Goal: Transaction & Acquisition: Purchase product/service

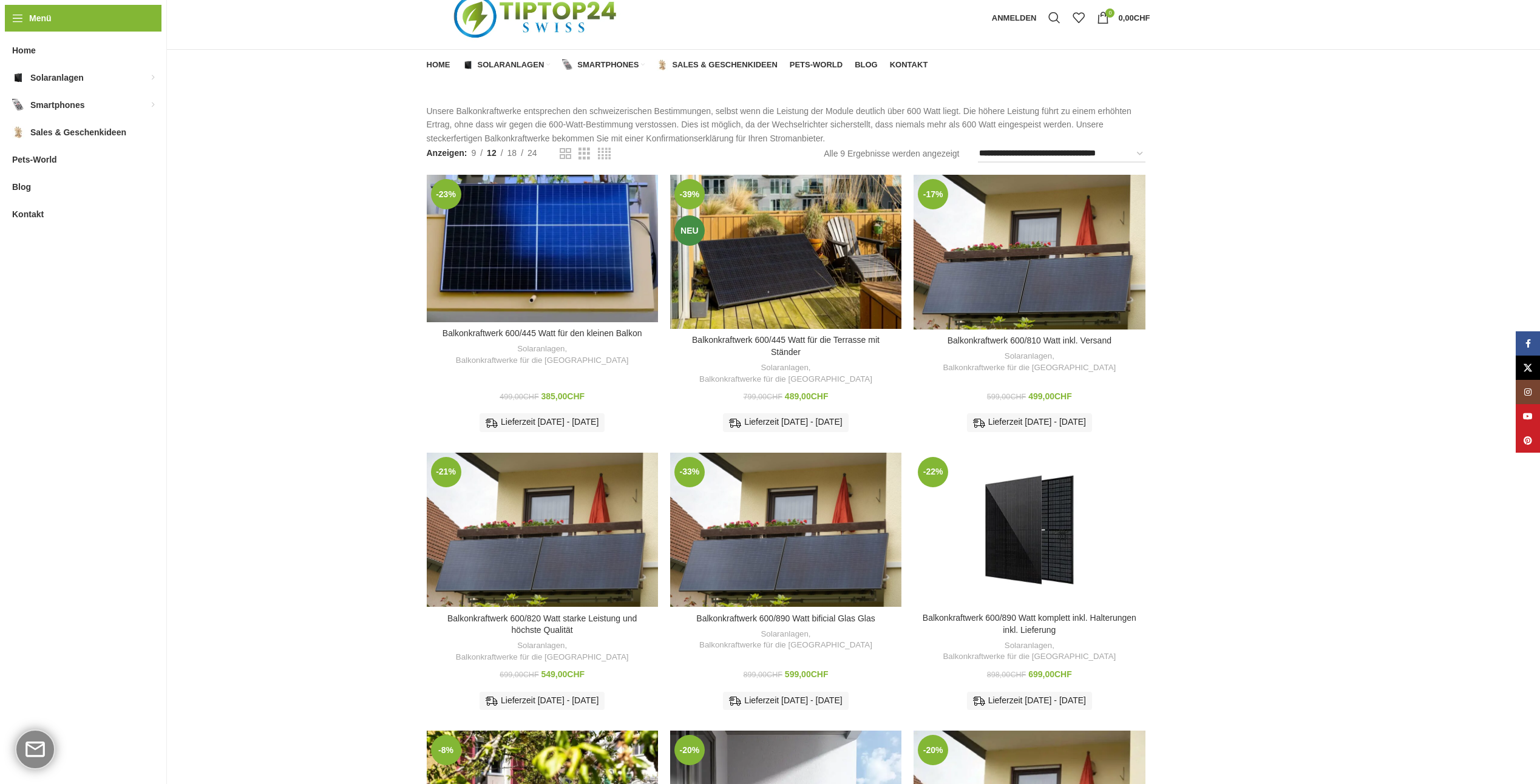
scroll to position [61, 0]
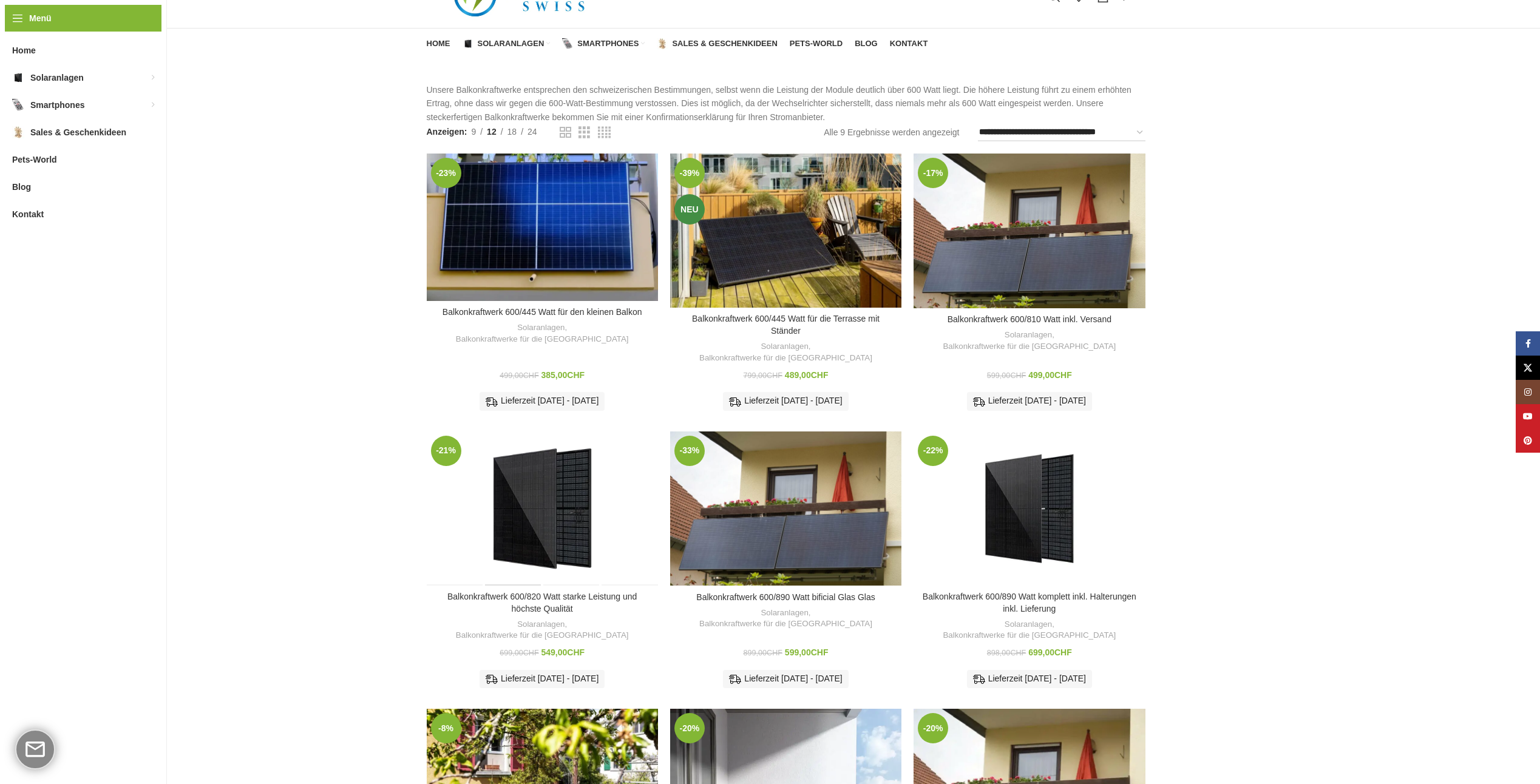
click at [512, 503] on div "Balkonkraftwerk 600/820 Watt starke Leistung und höchste Qualität" at bounding box center [512, 508] width 58 height 154
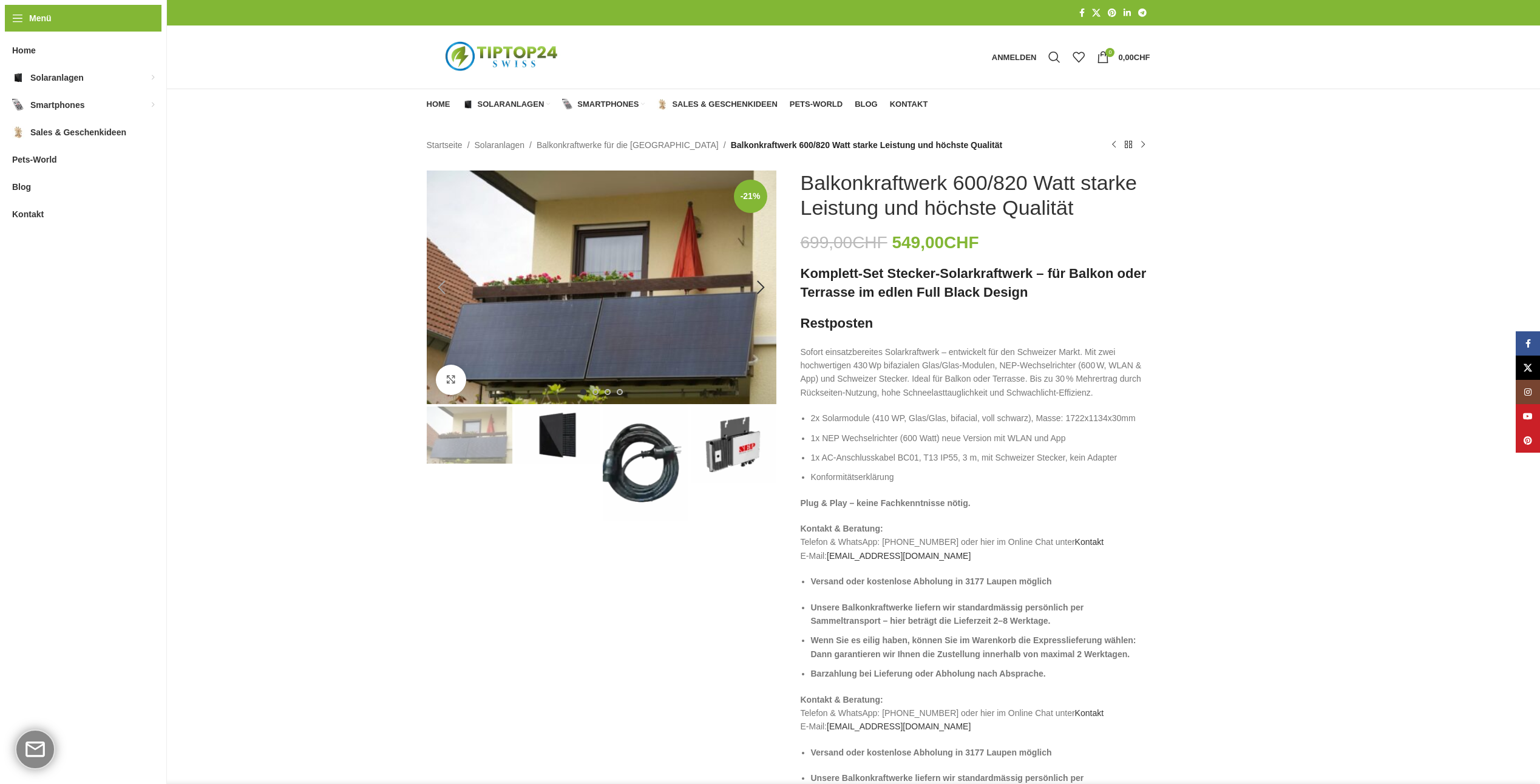
click at [631, 308] on img "1 / 4" at bounding box center [602, 287] width 350 height 233
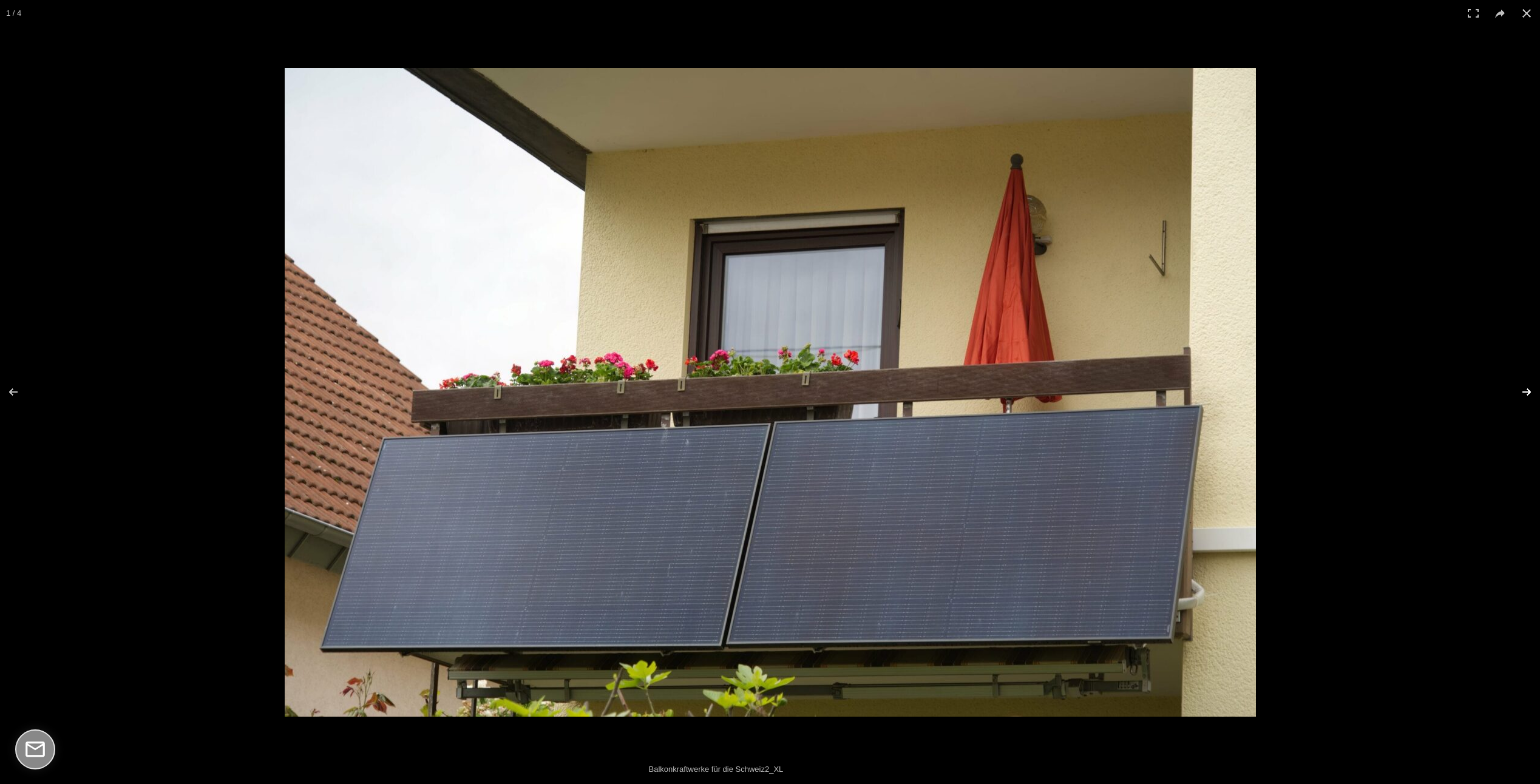
click at [1520, 390] on button at bounding box center [1518, 392] width 42 height 61
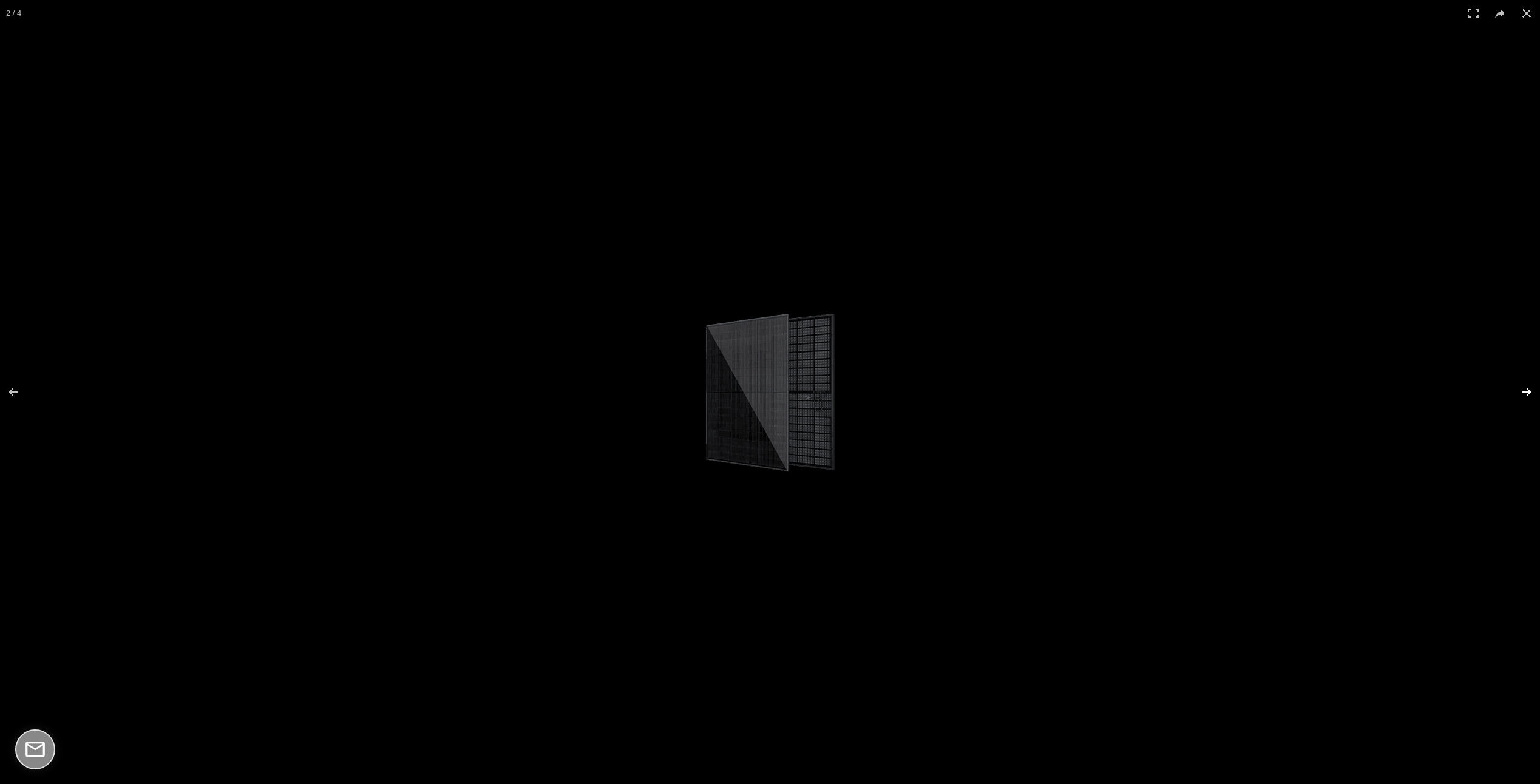
click at [1520, 390] on button at bounding box center [1518, 392] width 42 height 61
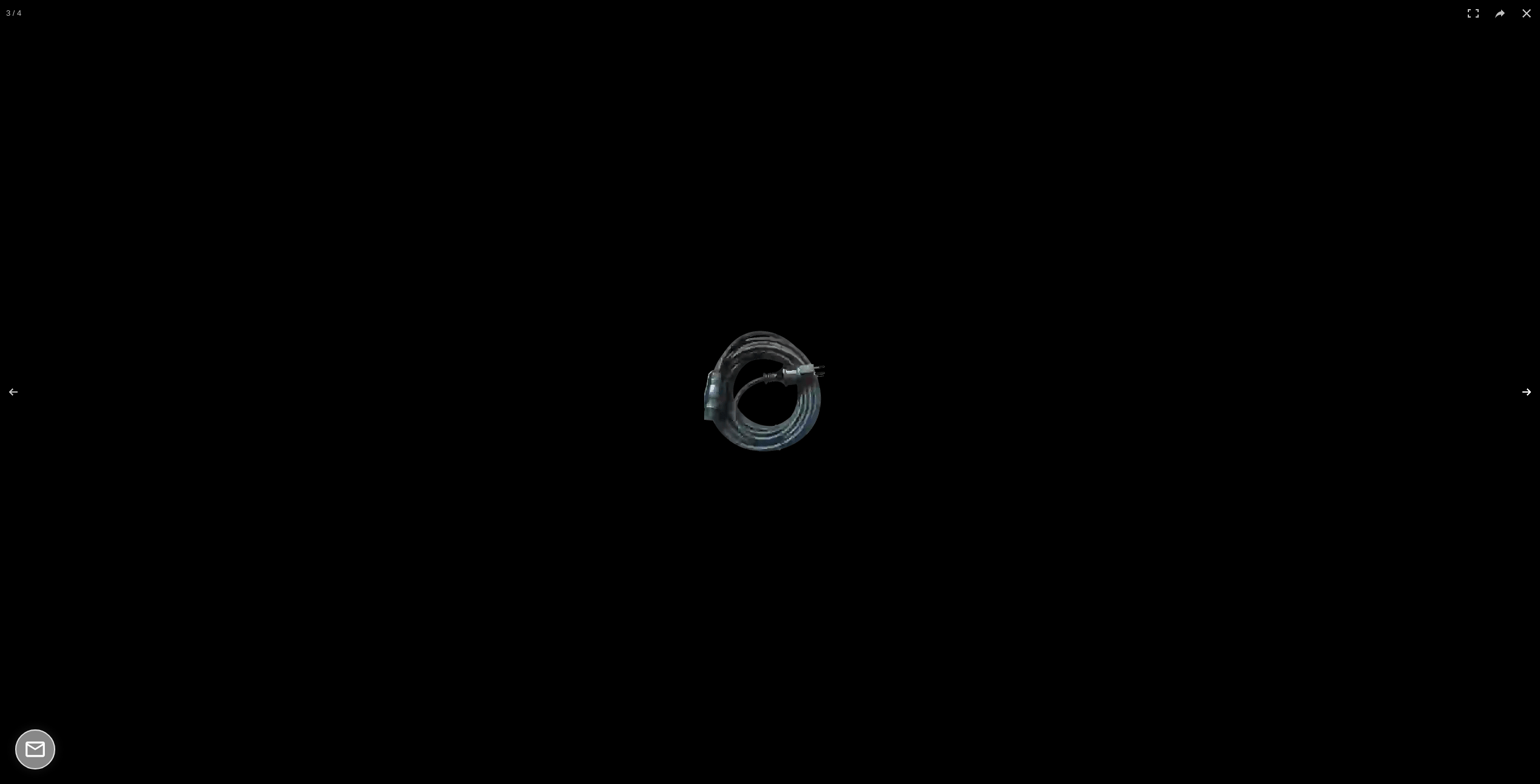
click at [1519, 390] on button at bounding box center [1518, 392] width 42 height 61
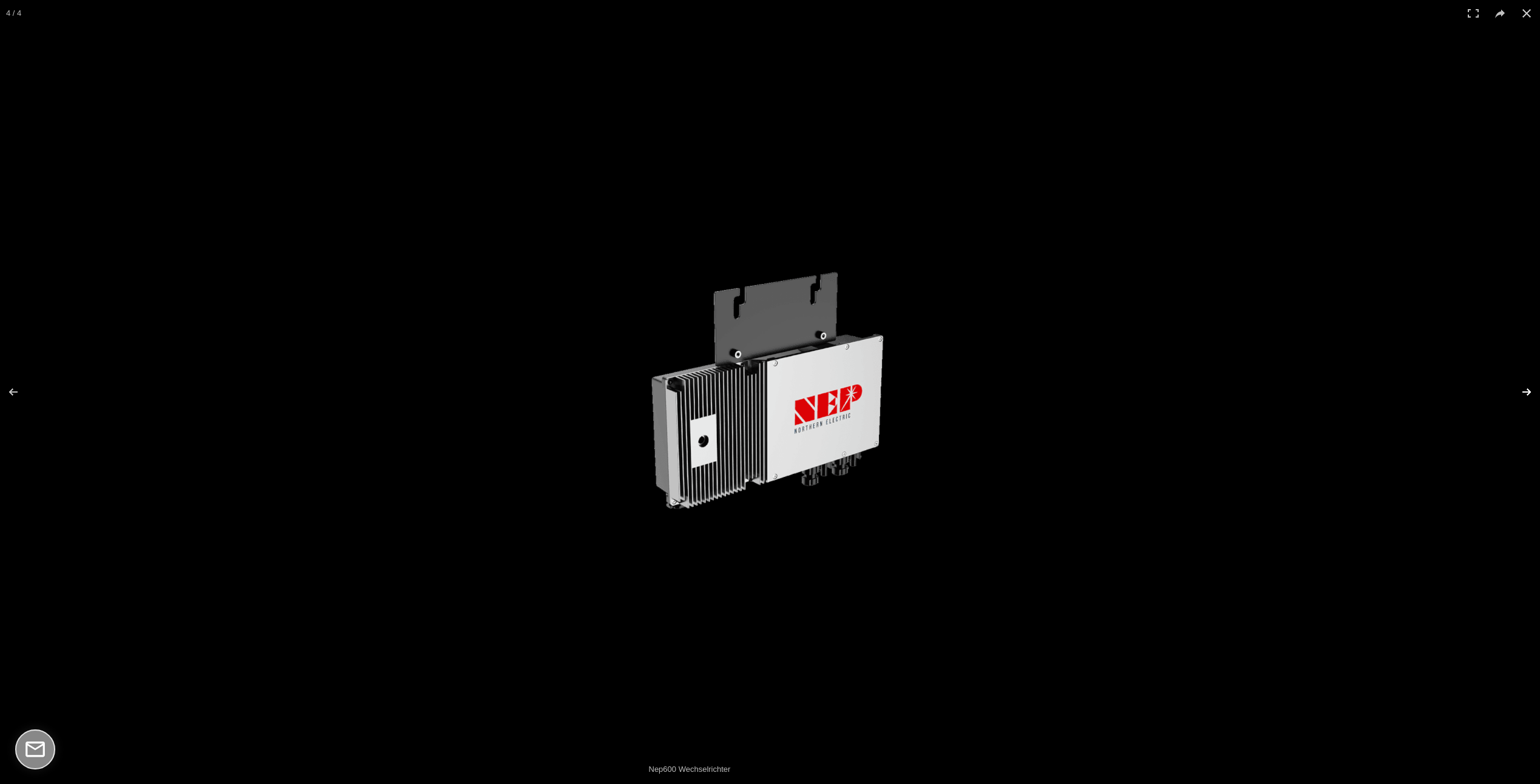
click at [1518, 389] on button at bounding box center [1518, 392] width 42 height 61
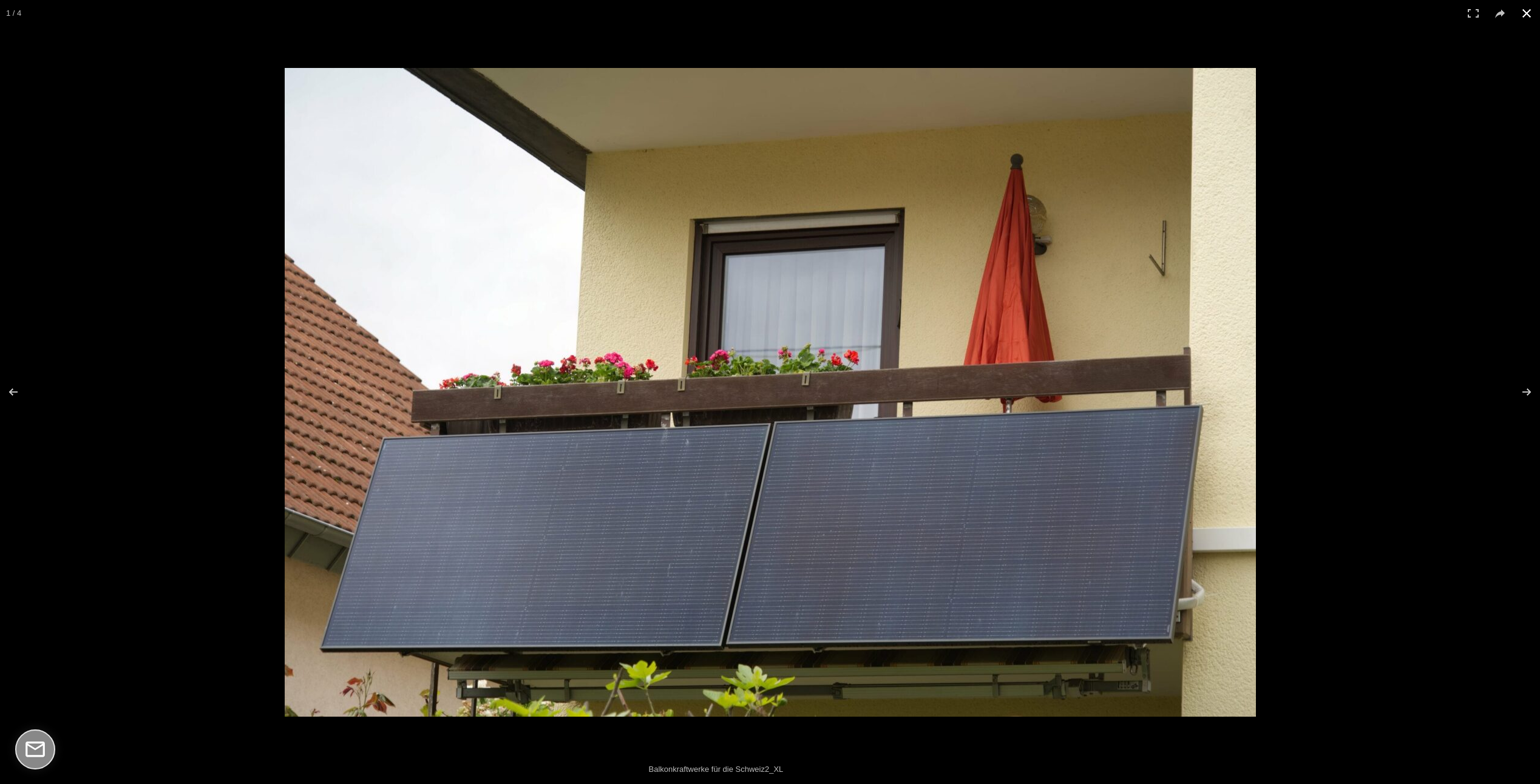
click at [1530, 9] on button at bounding box center [1527, 13] width 27 height 27
